Goal: Register for event/course

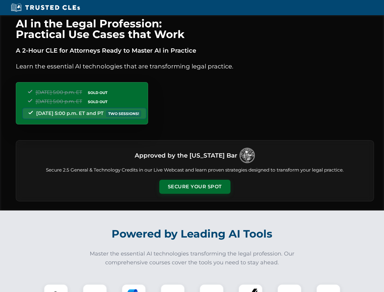
click at [194, 186] on button "Secure Your Spot" at bounding box center [194, 187] width 71 height 14
click at [56, 288] on img at bounding box center [56, 296] width 18 height 18
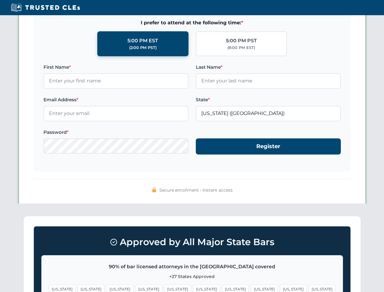
click at [222, 288] on span "[US_STATE]" at bounding box center [235, 288] width 26 height 9
click at [280, 288] on span "[US_STATE]" at bounding box center [293, 288] width 26 height 9
